Goal: Transaction & Acquisition: Purchase product/service

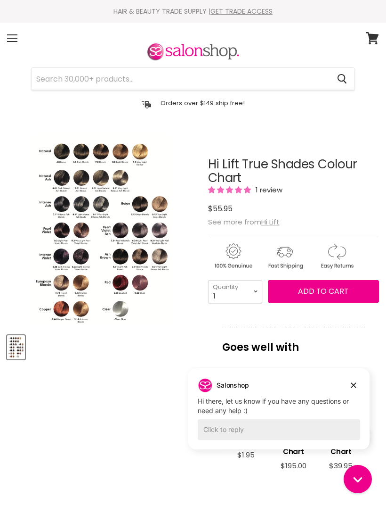
click at [12, 499] on article "Click or scroll to zoom Tap or pinch to zoom Hi Lift True Shades Colour Chart 1…" at bounding box center [193, 396] width 372 height 524
click at [122, 78] on input "Search" at bounding box center [181, 79] width 298 height 22
type input "Dekotah dryer"
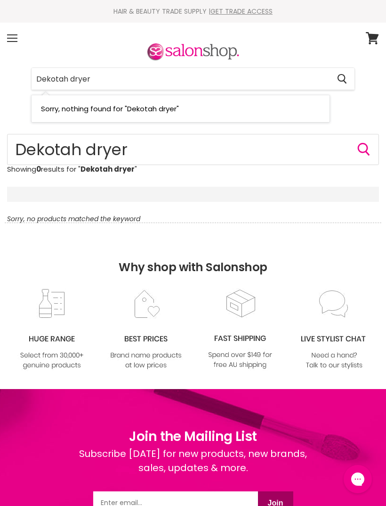
click at [56, 79] on input "Dekotah dryer" at bounding box center [181, 79] width 298 height 22
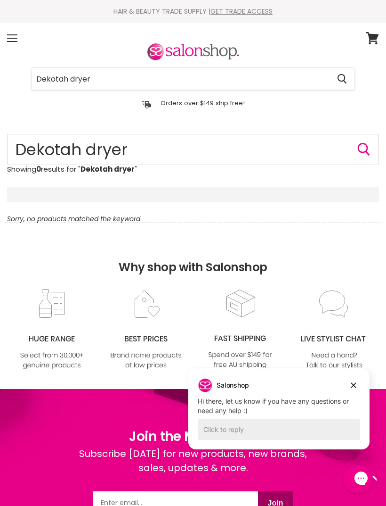
click at [60, 78] on input "Dekotah dryer" at bounding box center [181, 79] width 298 height 22
type input "dryer"
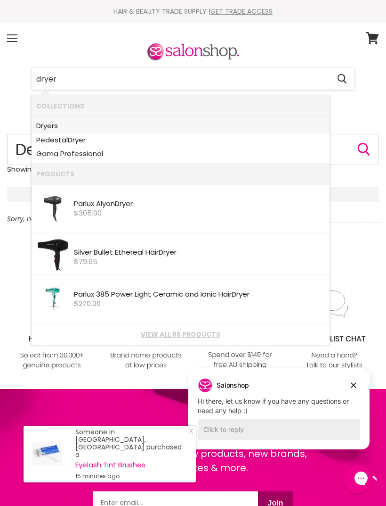
click at [53, 123] on b "Dryer" at bounding box center [45, 126] width 18 height 10
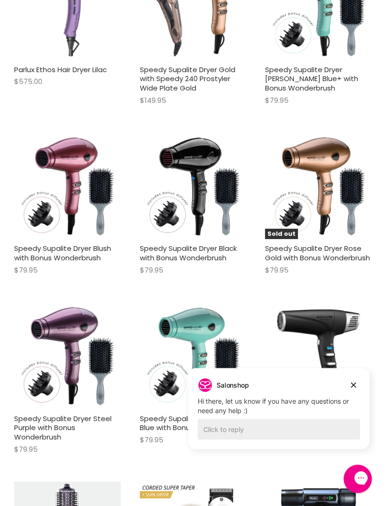
scroll to position [1443, 0]
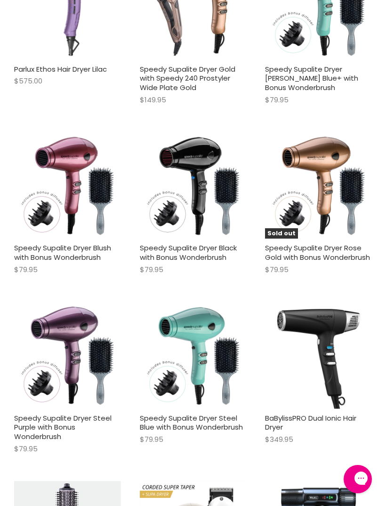
click at [352, 415] on div "BaBylissPRO Dual Ionic Hair Dryer $349.95 BaBylissPRO Quick shop Add to cart" at bounding box center [318, 382] width 121 height 174
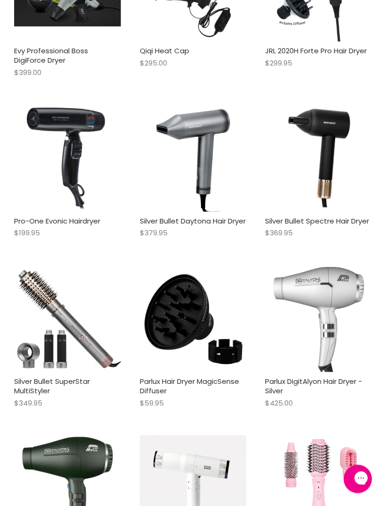
scroll to position [2507, 0]
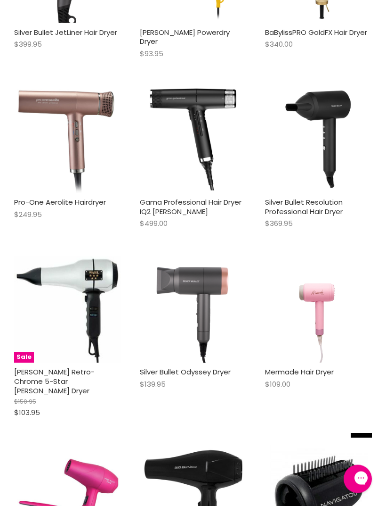
scroll to position [3199, 0]
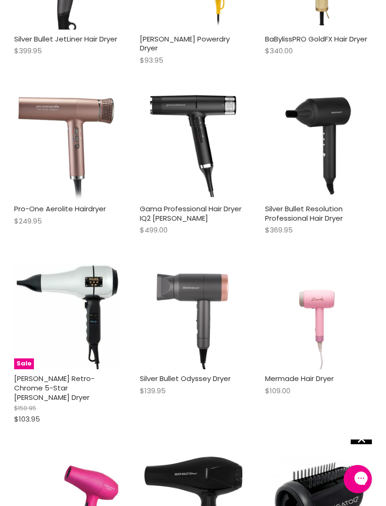
click at [197, 262] on img "Main content" at bounding box center [193, 315] width 90 height 107
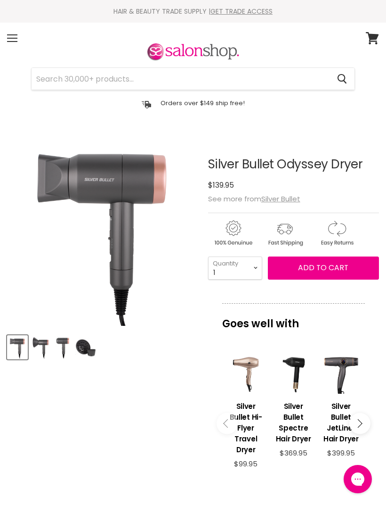
click at [44, 344] on img "Product thumbnails" at bounding box center [41, 347] width 18 height 22
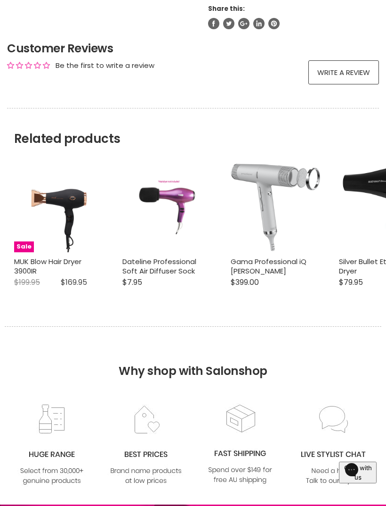
scroll to position [728, 0]
